Goal: Task Accomplishment & Management: Manage account settings

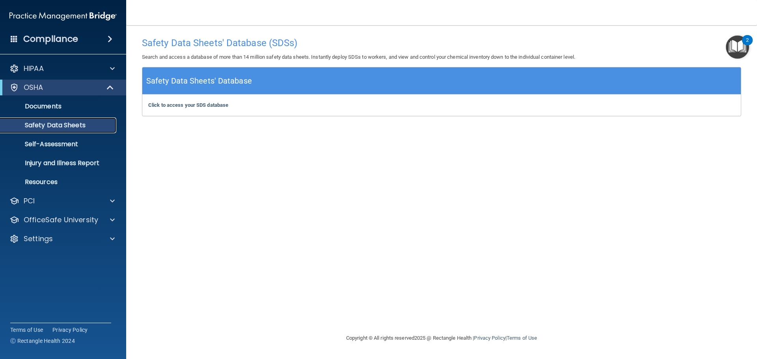
click at [62, 127] on p "Safety Data Sheets" at bounding box center [59, 125] width 108 height 8
click at [180, 105] on b "Click to access your SDS database" at bounding box center [188, 105] width 80 height 6
click at [740, 43] on img "Open Resource Center, 2 new notifications" at bounding box center [737, 47] width 23 height 23
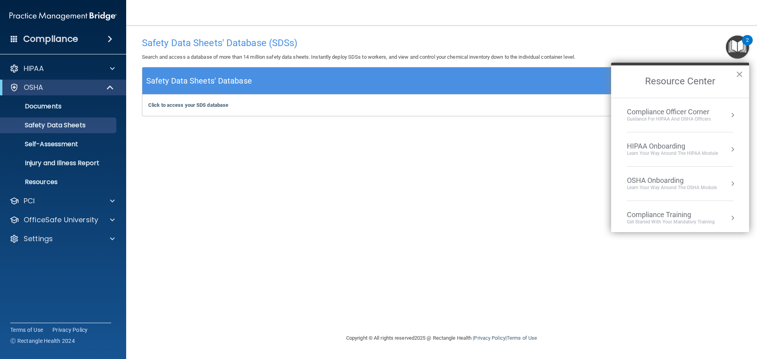
click at [651, 148] on div "HIPAA Onboarding" at bounding box center [672, 146] width 91 height 9
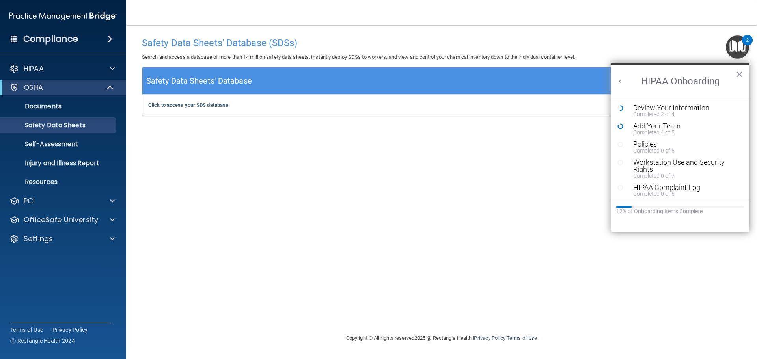
click at [651, 128] on div "Add Your Team" at bounding box center [683, 126] width 100 height 7
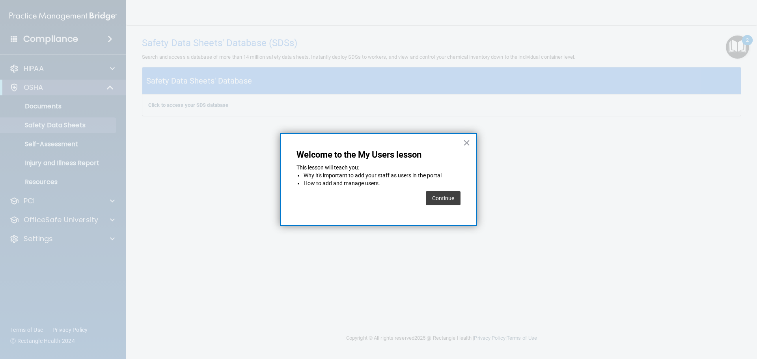
click at [443, 201] on button "Continue" at bounding box center [443, 198] width 35 height 14
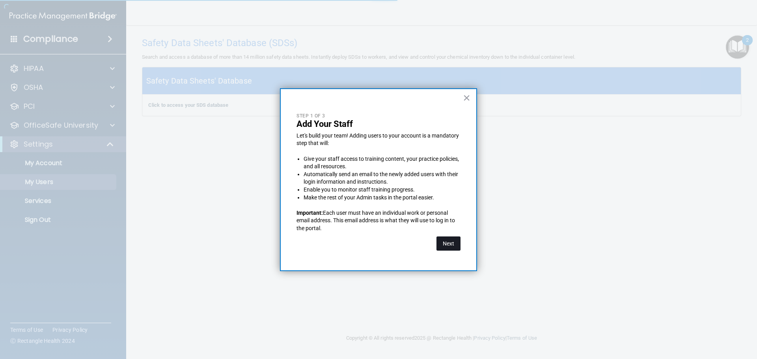
select select "20"
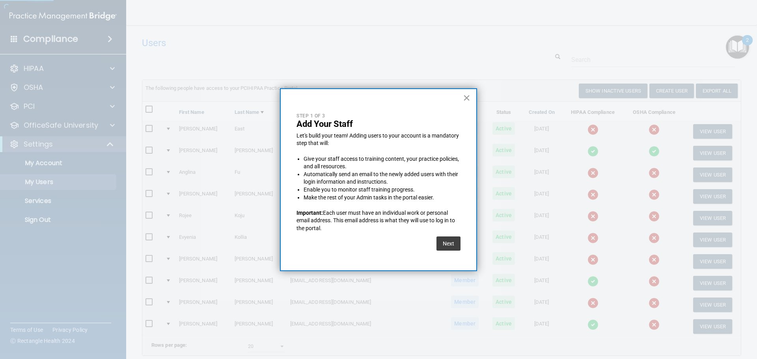
click at [467, 97] on button "×" at bounding box center [466, 98] width 7 height 13
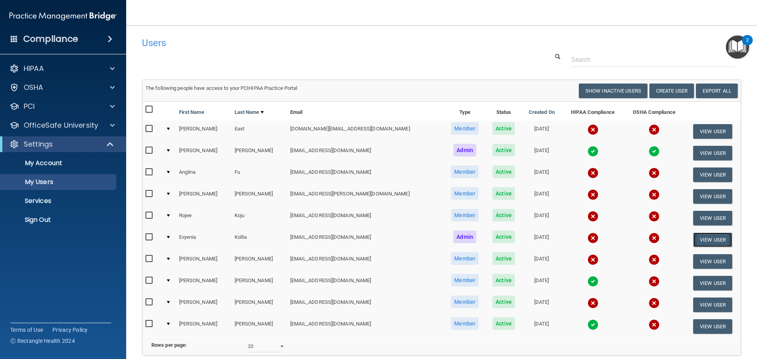
click at [701, 238] on button "View User" at bounding box center [712, 240] width 39 height 15
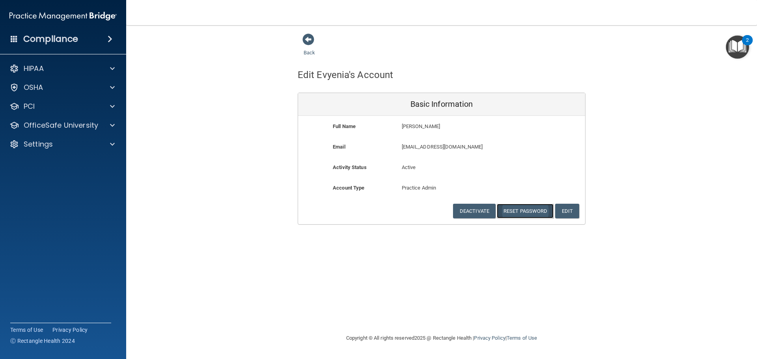
click at [516, 213] on button "Reset Password" at bounding box center [525, 211] width 57 height 15
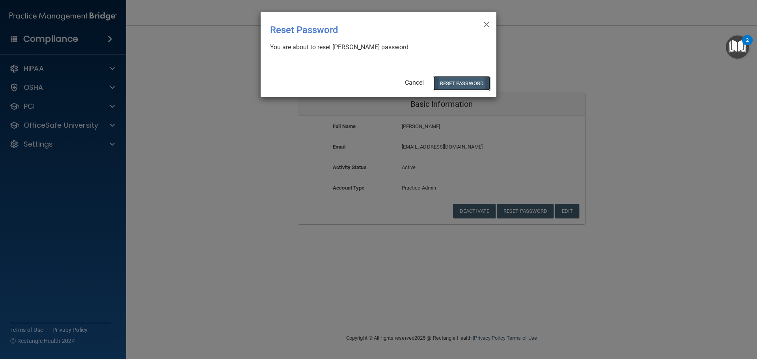
click at [460, 79] on button "Reset Password" at bounding box center [462, 83] width 57 height 15
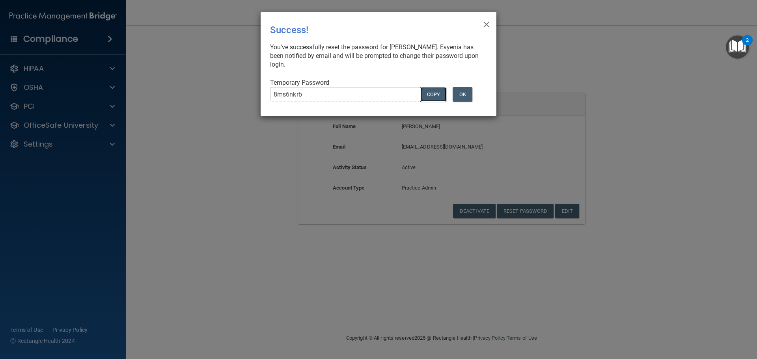
click at [434, 97] on button "COPY" at bounding box center [433, 94] width 26 height 15
click at [463, 96] on button "OK" at bounding box center [463, 94] width 20 height 15
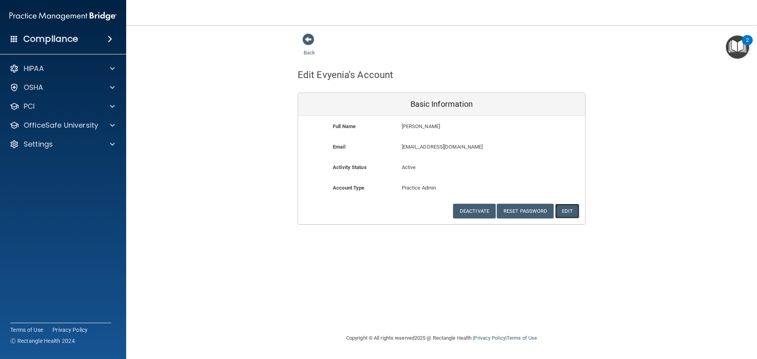
click at [568, 211] on button "Edit" at bounding box center [567, 211] width 24 height 15
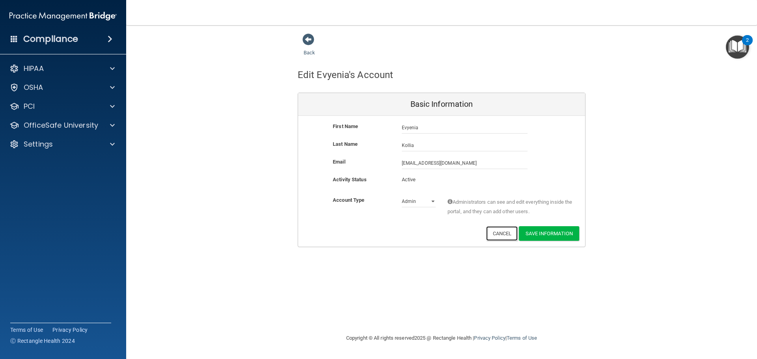
click at [501, 235] on button "Cancel" at bounding box center [502, 233] width 32 height 15
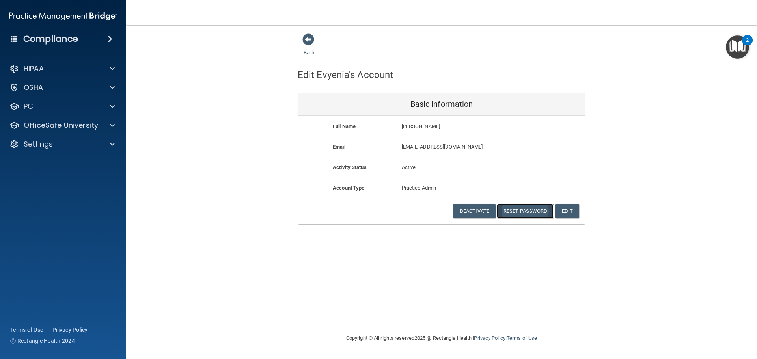
click at [514, 211] on button "Reset Password" at bounding box center [525, 211] width 57 height 15
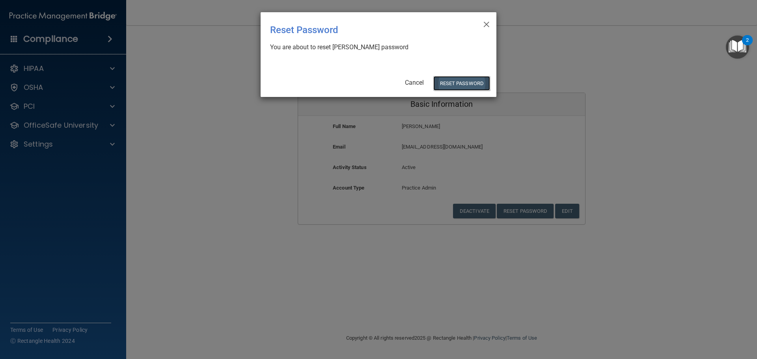
click at [445, 87] on button "Reset Password" at bounding box center [462, 83] width 57 height 15
click at [453, 84] on button "Reset Password" at bounding box center [462, 83] width 57 height 15
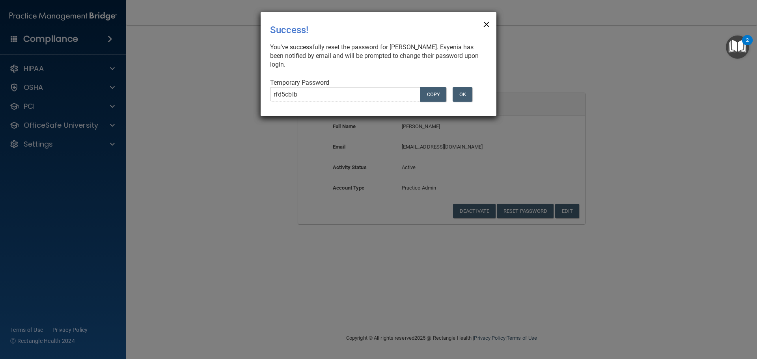
click at [486, 24] on span "×" at bounding box center [486, 23] width 7 height 16
click at [485, 24] on span "×" at bounding box center [486, 23] width 7 height 16
